Goal: Book appointment/travel/reservation

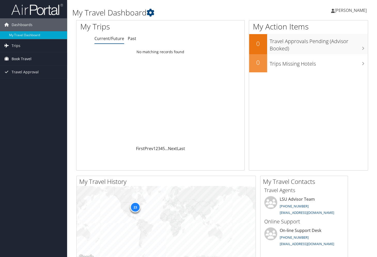
click at [24, 60] on span "Book Travel" at bounding box center [22, 58] width 20 height 13
click at [29, 77] on link "Book/Manage Online Trips" at bounding box center [33, 77] width 67 height 8
click at [25, 59] on span "Book Travel" at bounding box center [22, 58] width 20 height 13
click at [20, 79] on link "Book/Manage Online Trips" at bounding box center [33, 77] width 67 height 8
